Goal: Ask a question

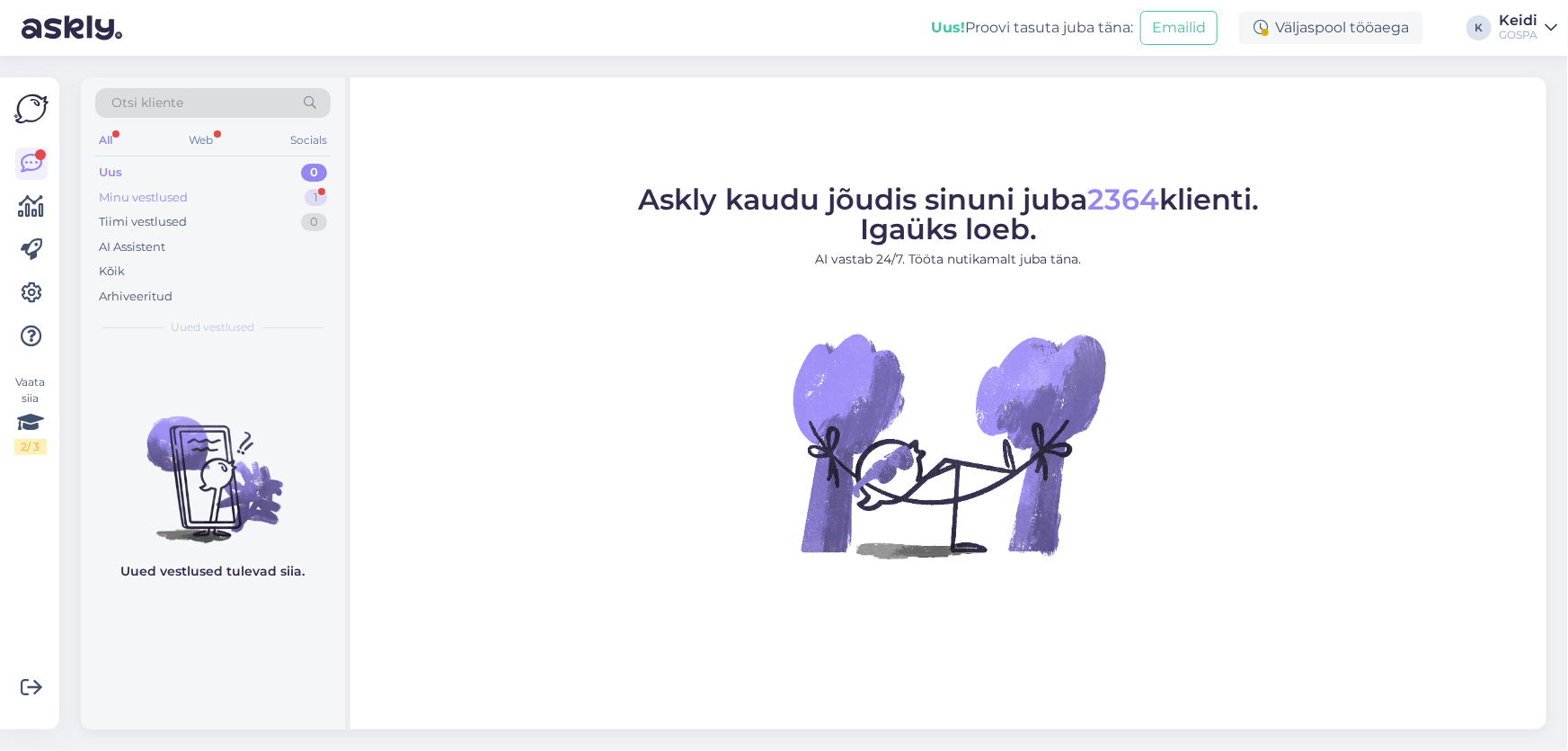
click at [242, 202] on div "Minu vestlused 1" at bounding box center [213, 198] width 235 height 25
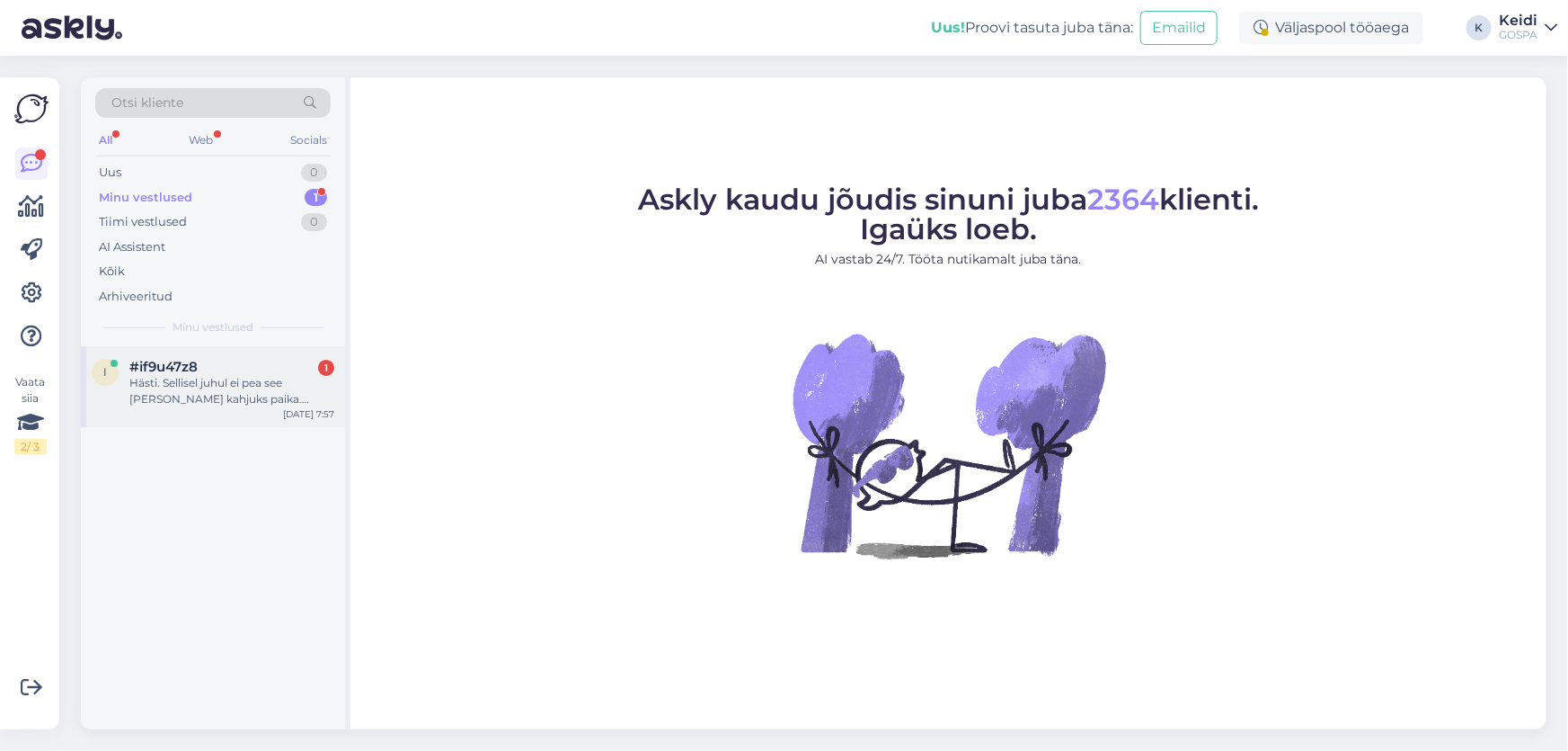
click at [228, 395] on div "Hästi. Sellisel juhul ei pea see [PERSON_NAME] kahjuks paika. Broneerin siis ma…" at bounding box center [232, 391] width 205 height 33
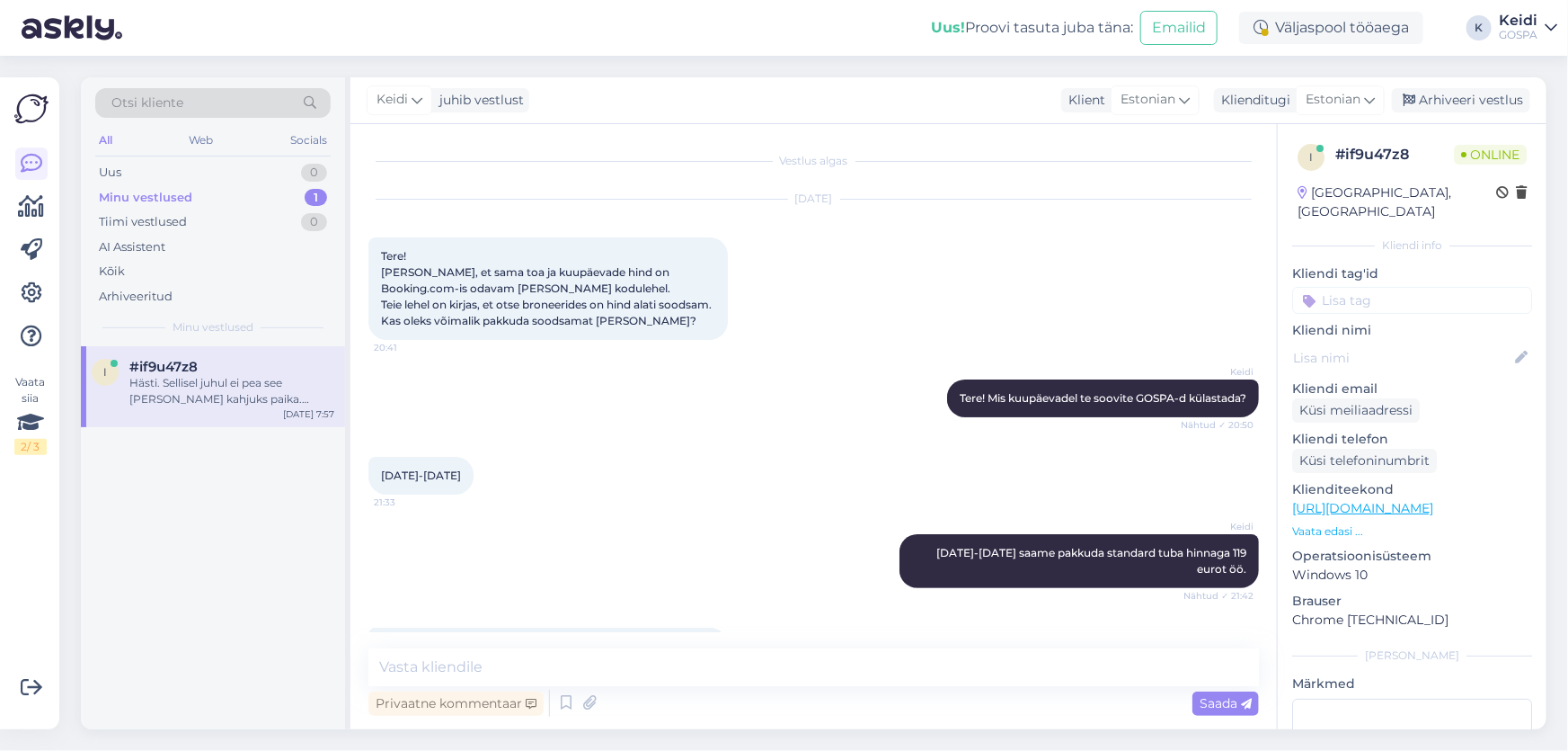
scroll to position [342, 0]
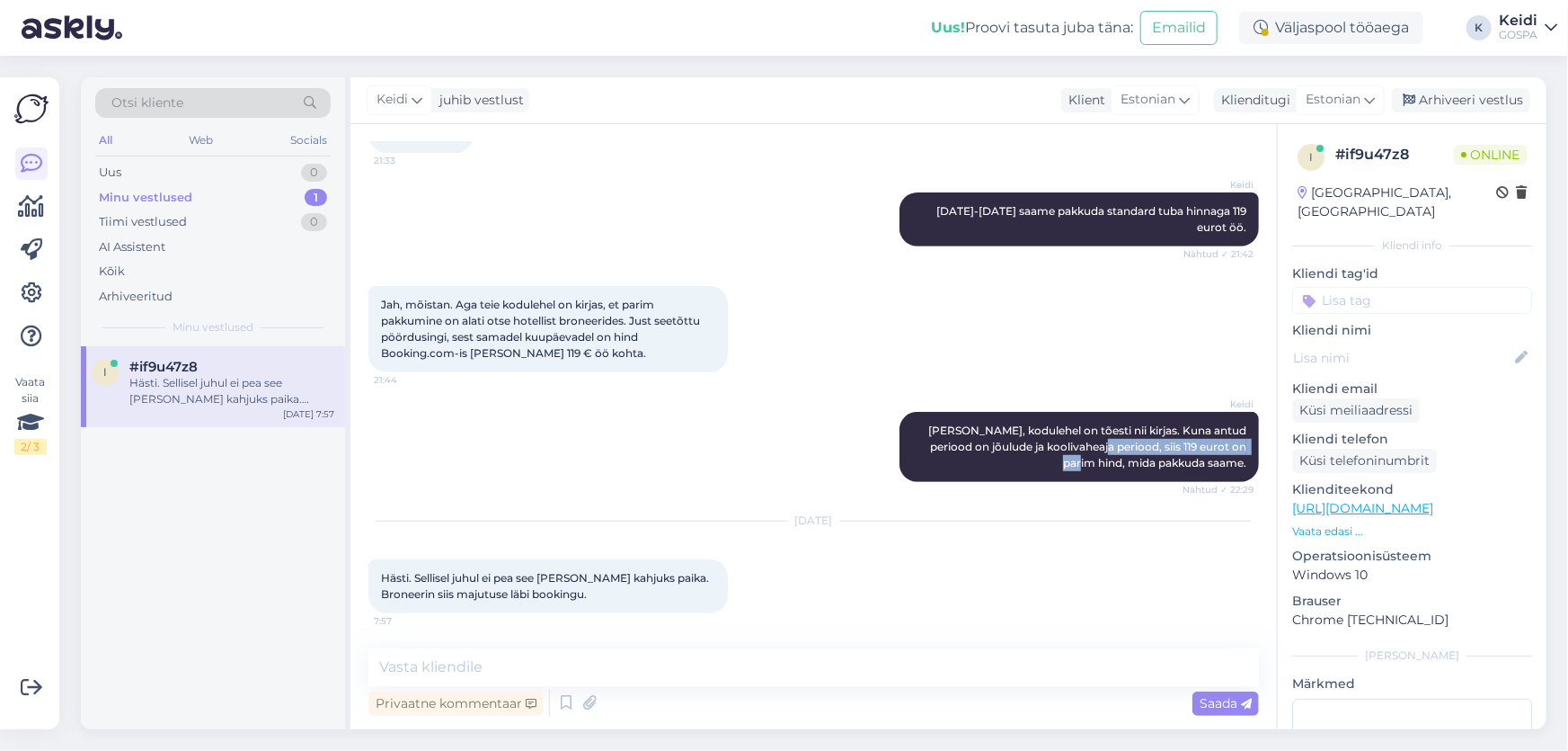
drag, startPoint x: 1088, startPoint y: 444, endPoint x: 1248, endPoint y: 444, distance: 160.0
click at [1248, 444] on div "Vestlus algas [DATE] Tere! [PERSON_NAME], et sama toa ja kuupäevade hind on Boo…" at bounding box center [822, 387] width 907 height 490
drag, startPoint x: 457, startPoint y: 316, endPoint x: 695, endPoint y: 319, distance: 238.0
click at [695, 319] on span "Jah, mõistan. Aga teie kodulehel on kirjas, et parim pakkumine on alati otse ho…" at bounding box center [541, 328] width 321 height 62
drag, startPoint x: 431, startPoint y: 340, endPoint x: 540, endPoint y: 354, distance: 109.9
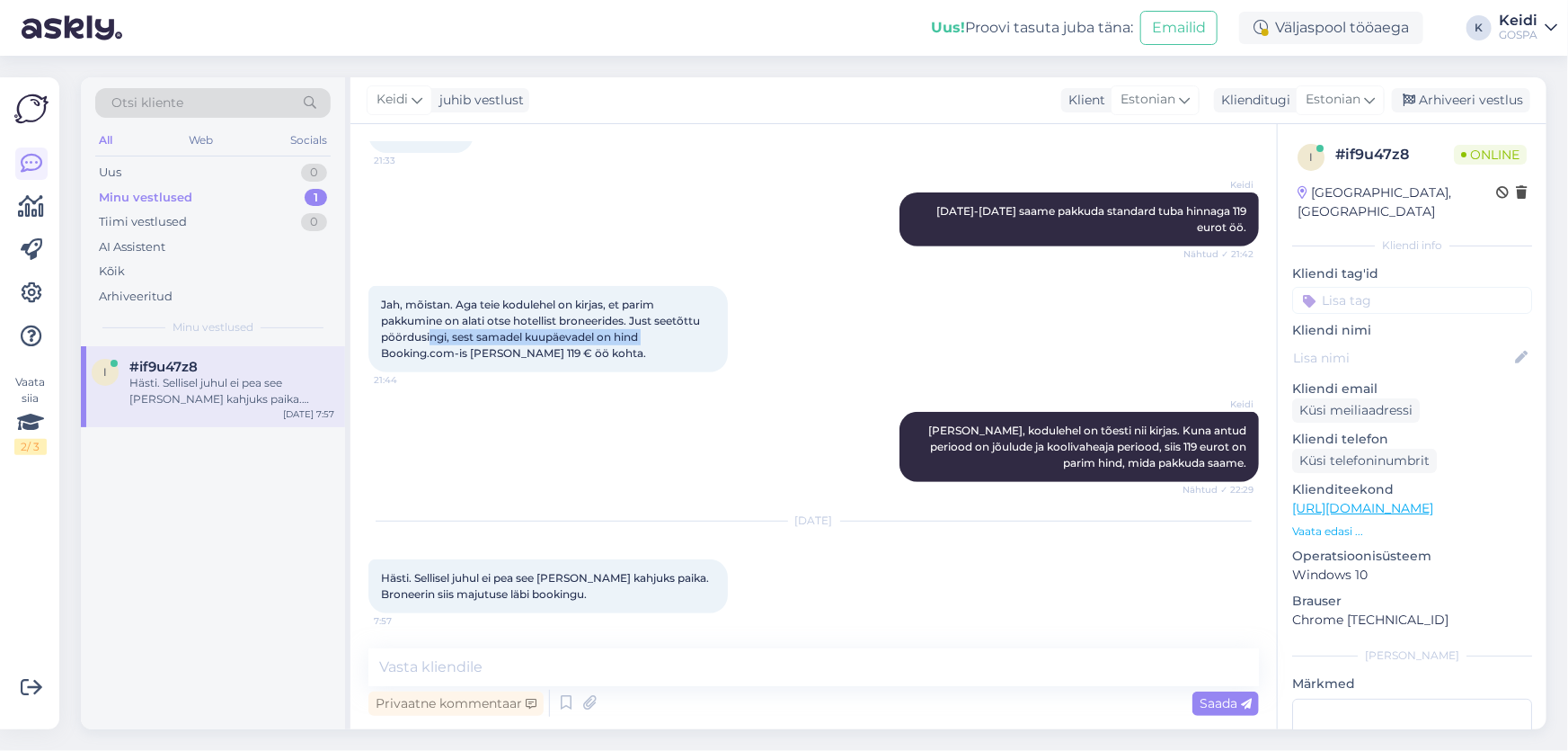
click at [629, 344] on div "Jah, mõistan. Aga teie kodulehel on kirjas, et parim pakkumine on alati otse ho…" at bounding box center [548, 328] width 359 height 86
drag, startPoint x: 457, startPoint y: 357, endPoint x: 566, endPoint y: 354, distance: 109.0
click at [566, 354] on span "Jah, mõistan. Aga teie kodulehel on kirjas, et parim pakkumine on alati otse ho…" at bounding box center [541, 328] width 321 height 62
click at [215, 394] on div "Hästi. Sellisel juhul ei pea see [PERSON_NAME] kahjuks paika. Broneerin siis ma…" at bounding box center [232, 391] width 205 height 33
